Goal: Task Accomplishment & Management: Manage account settings

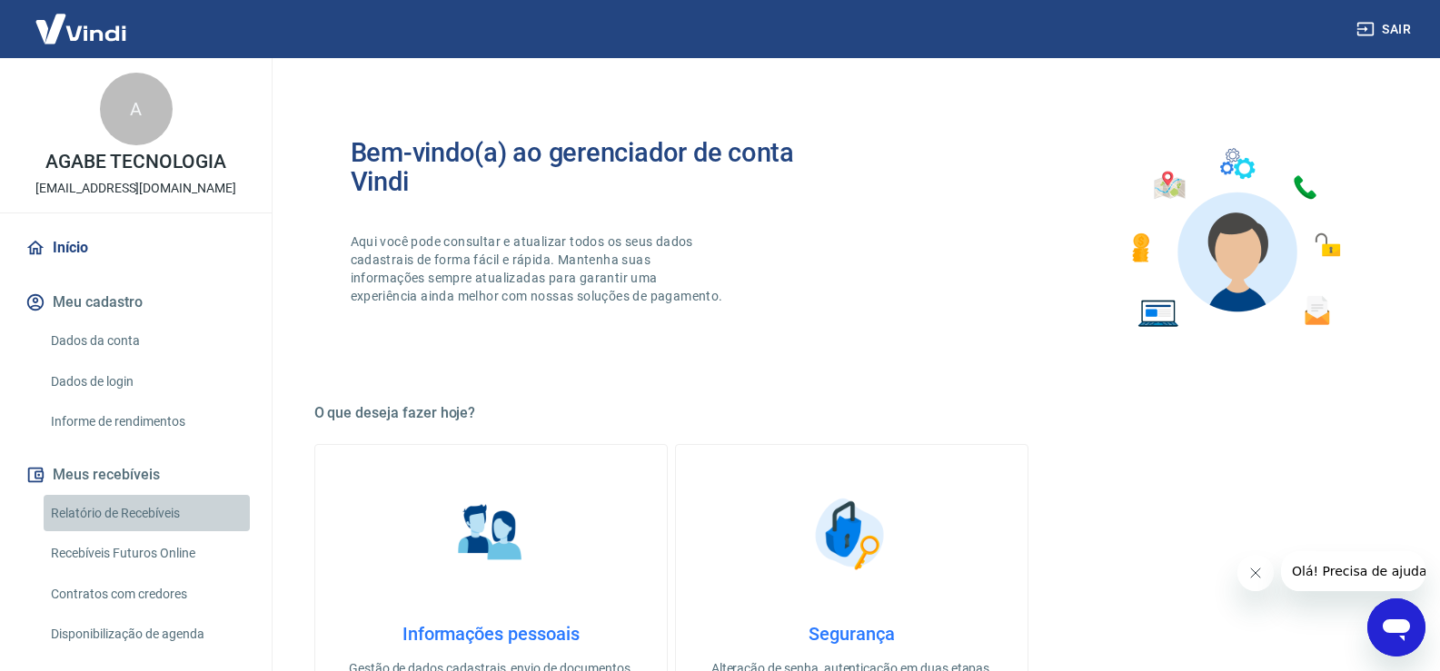
click at [177, 511] on link "Relatório de Recebíveis" at bounding box center [147, 513] width 206 height 37
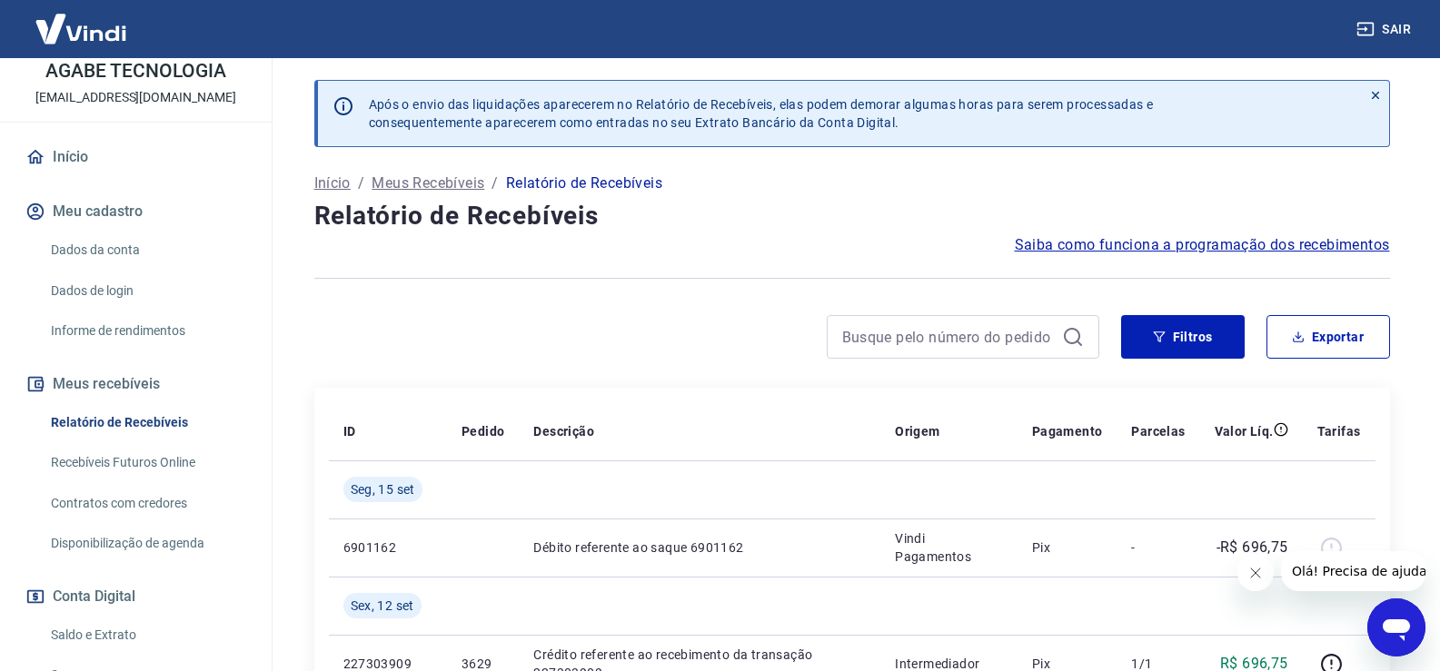
scroll to position [182, 0]
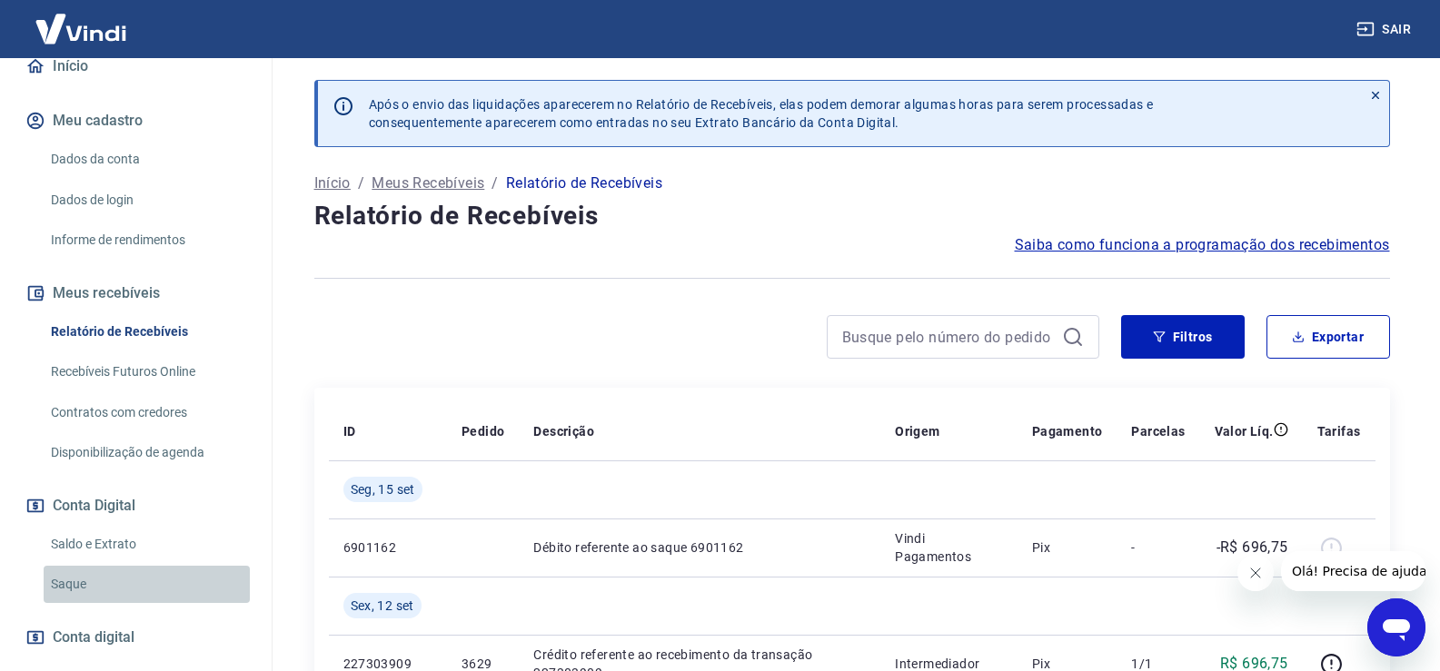
click at [148, 589] on link "Saque" at bounding box center [147, 584] width 206 height 37
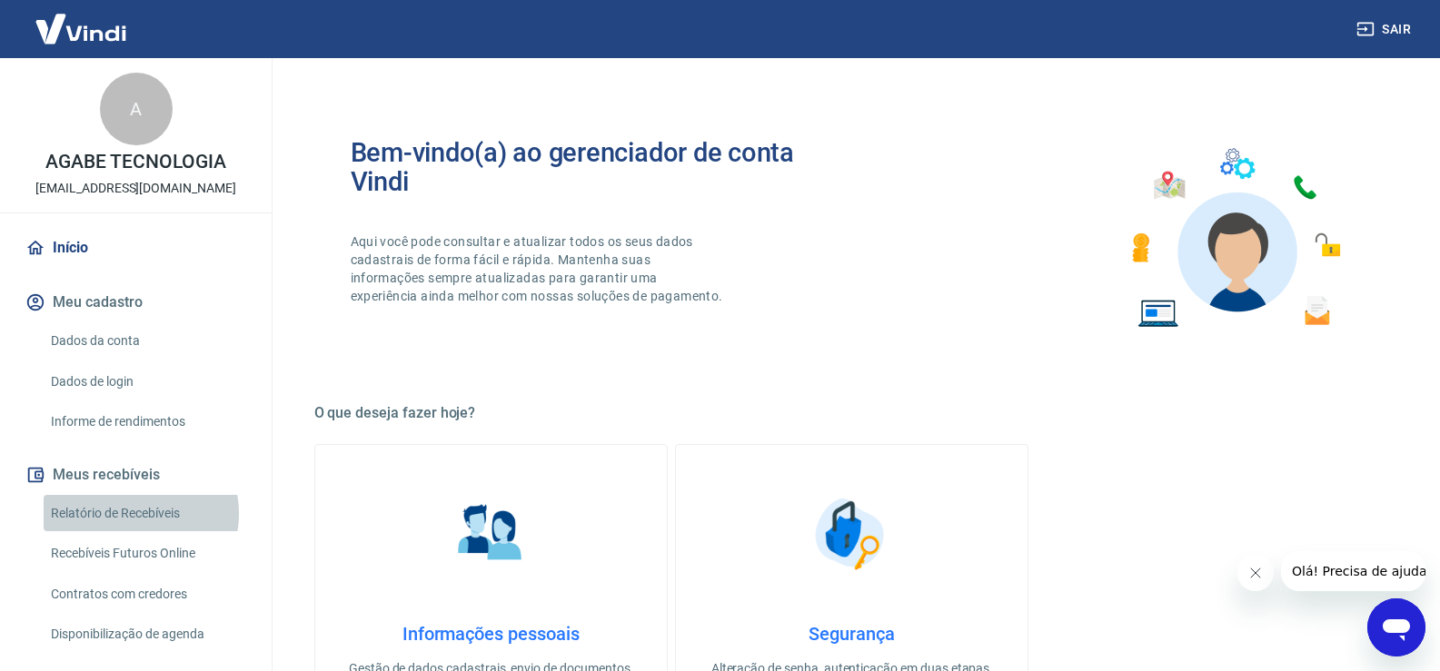
click at [136, 513] on link "Relatório de Recebíveis" at bounding box center [147, 513] width 206 height 37
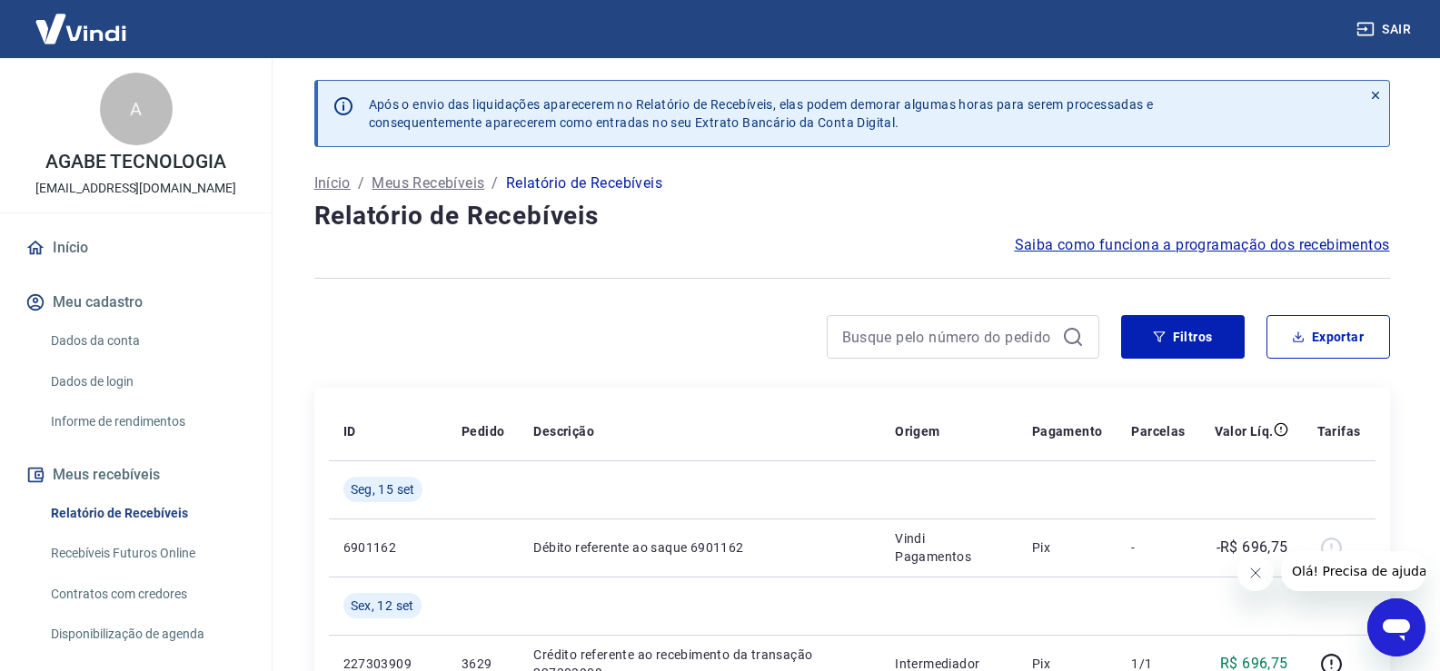
click at [151, 554] on link "Recebíveis Futuros Online" at bounding box center [147, 553] width 206 height 37
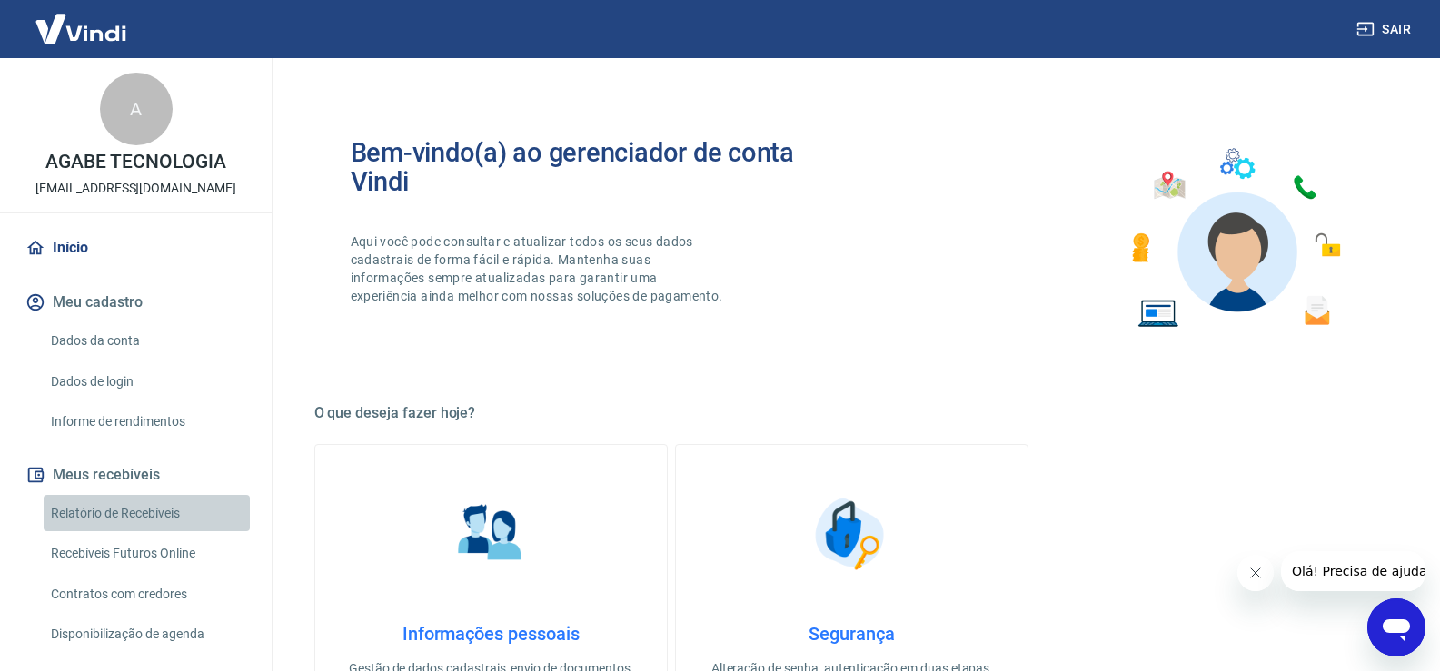
click at [163, 515] on link "Relatório de Recebíveis" at bounding box center [147, 513] width 206 height 37
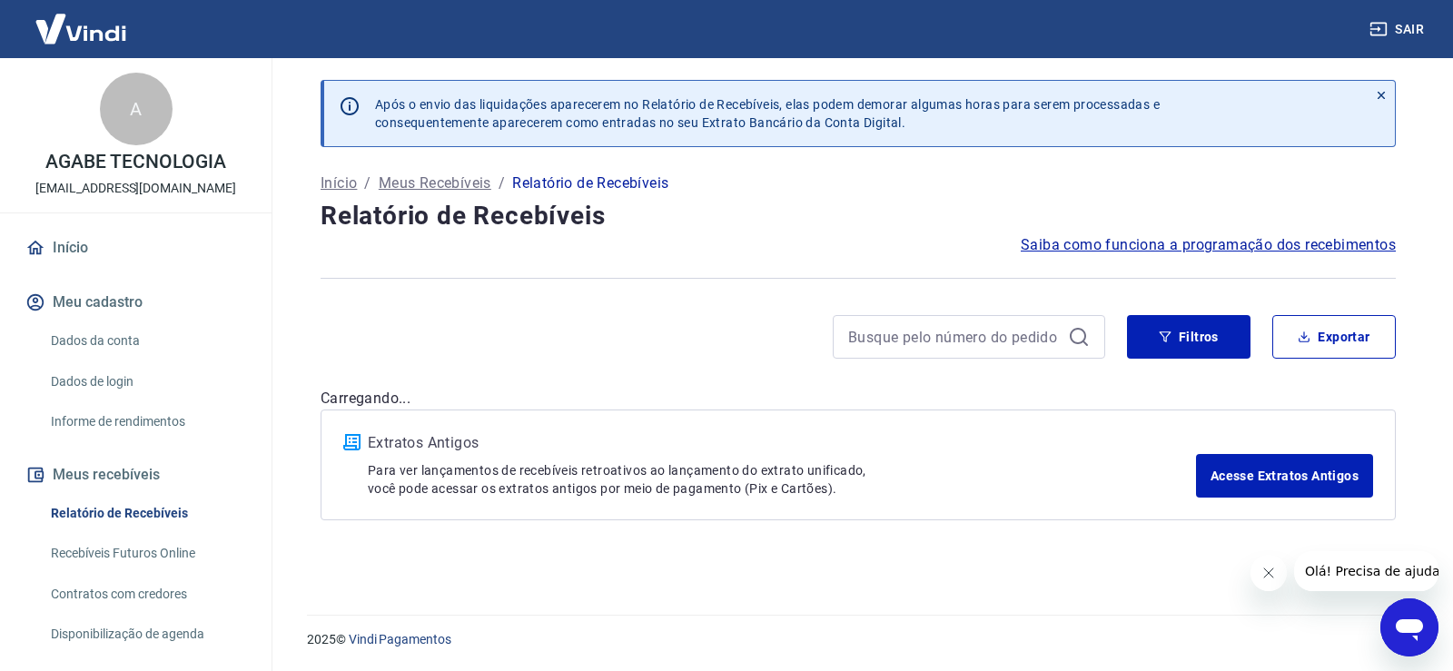
click at [173, 561] on link "Recebíveis Futuros Online" at bounding box center [147, 553] width 206 height 37
